Goal: Find contact information: Find contact information

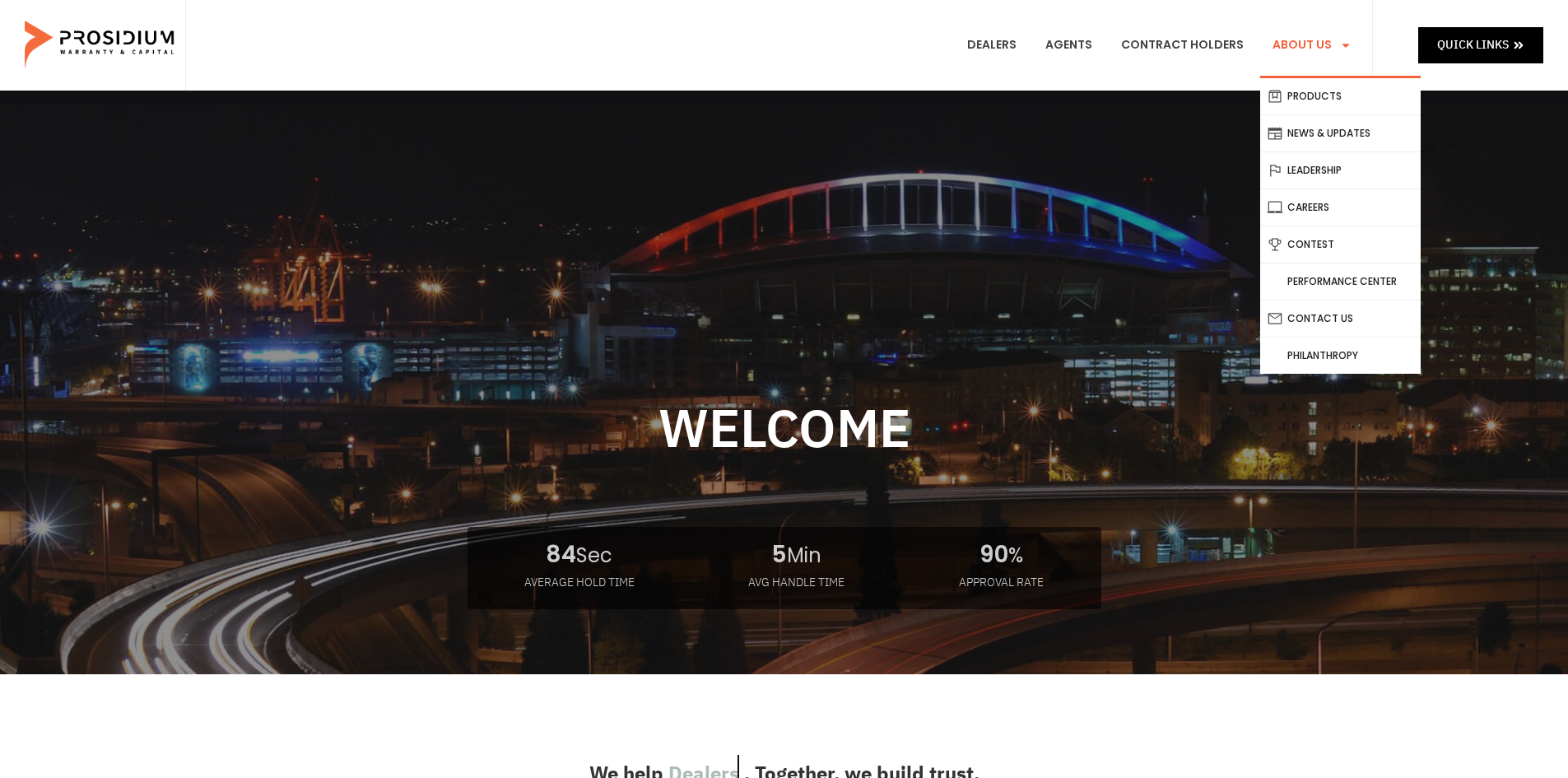
click at [1314, 49] on link "About Us" at bounding box center [1312, 46] width 104 height 61
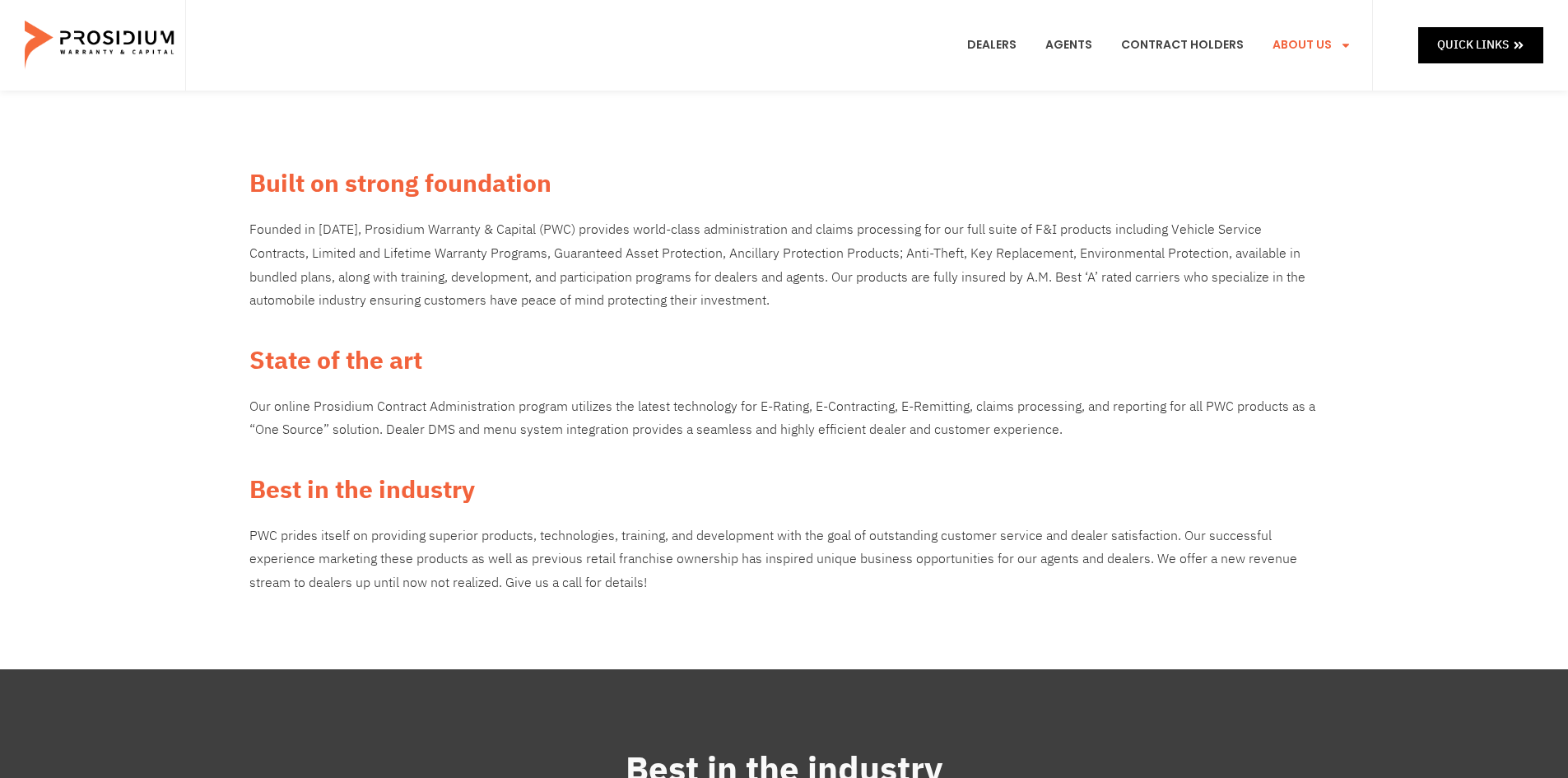
click at [1337, 326] on link "Contact Us" at bounding box center [1340, 344] width 161 height 36
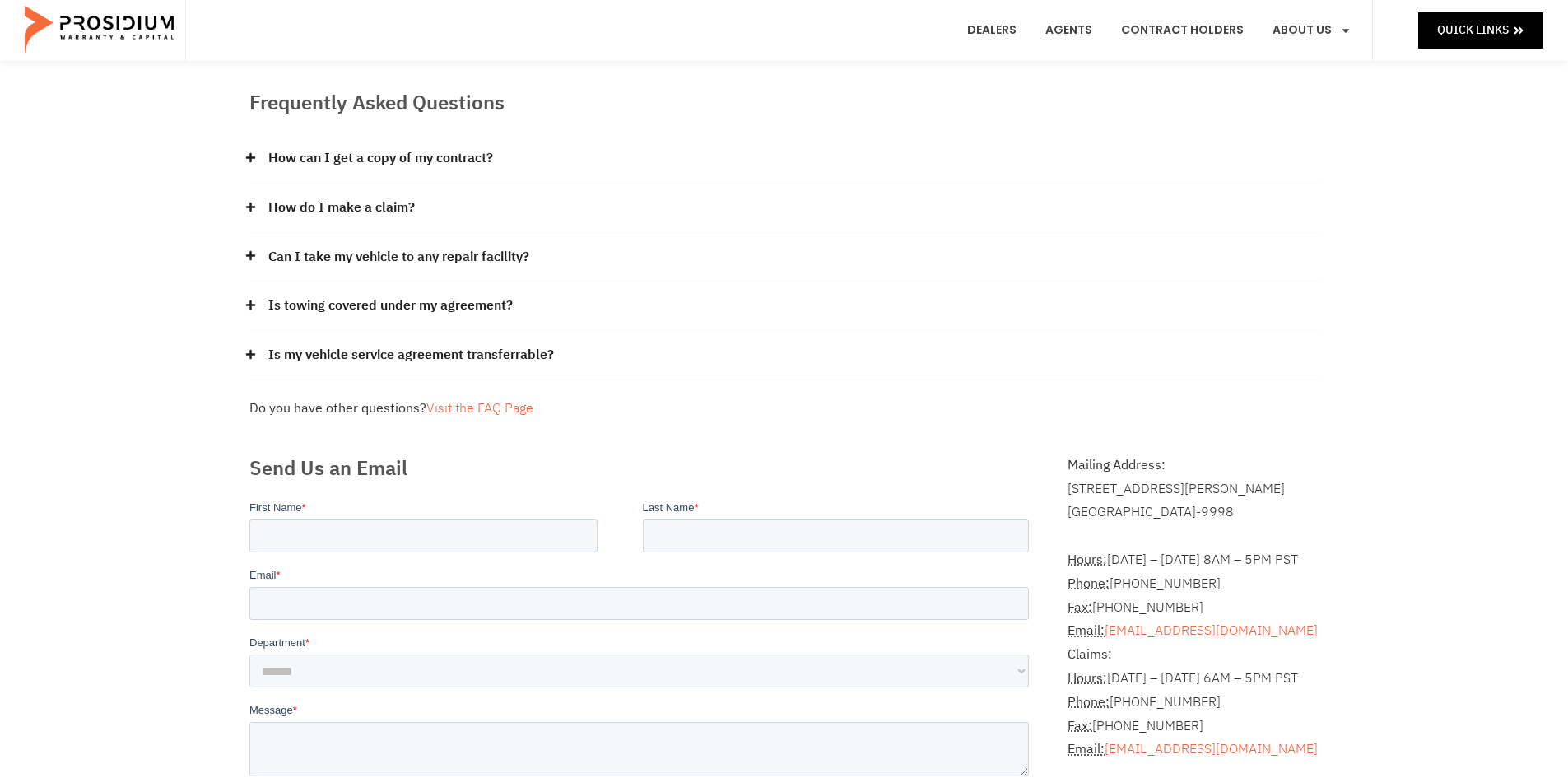
scroll to position [165, 0]
